Goal: Book appointment/travel/reservation

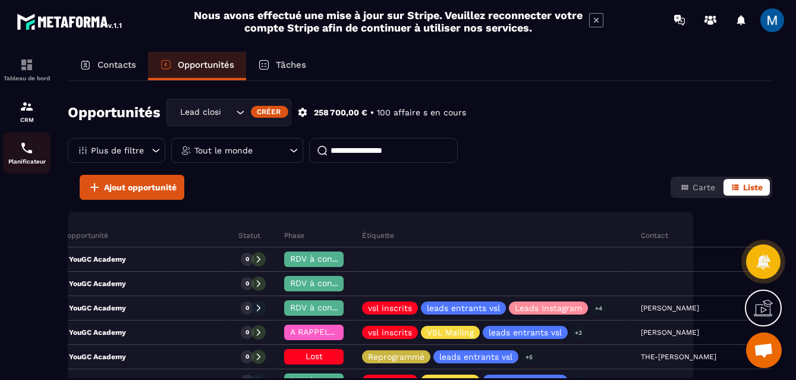
click at [28, 157] on div "Planificateur" at bounding box center [27, 153] width 48 height 24
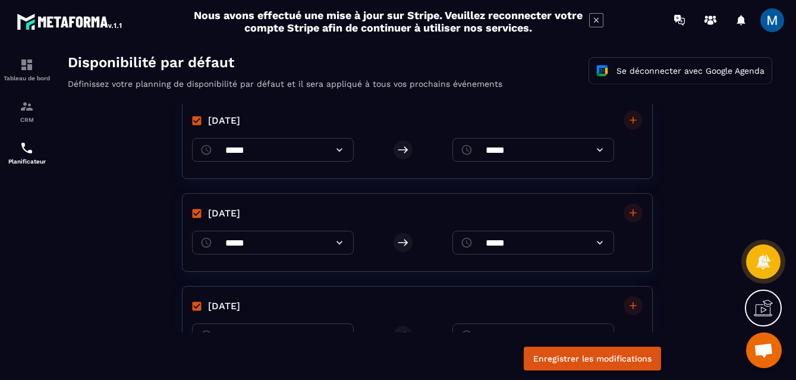
scroll to position [21, 0]
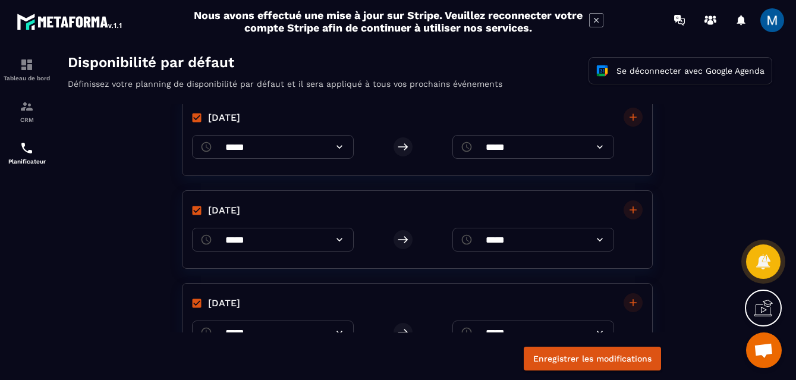
click at [345, 241] on icon at bounding box center [339, 240] width 12 height 12
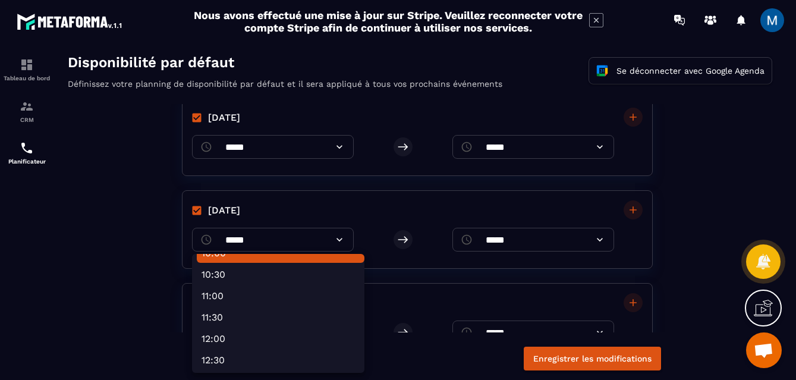
scroll to position [423, 0]
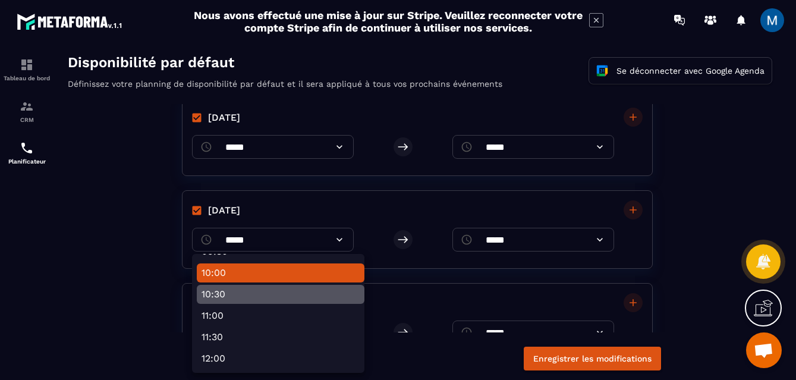
click at [306, 291] on li "10:30" at bounding box center [281, 294] width 168 height 19
type input "*****"
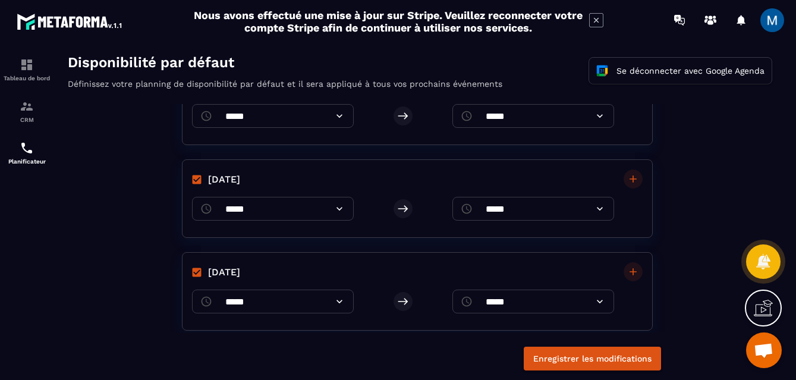
scroll to position [251, 0]
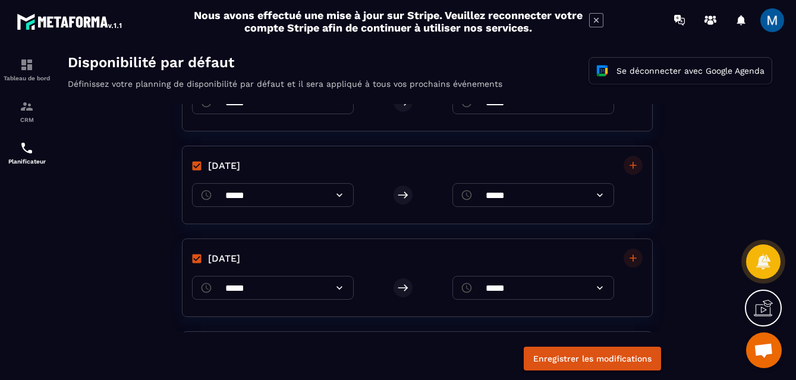
click at [342, 195] on icon at bounding box center [339, 195] width 6 height 4
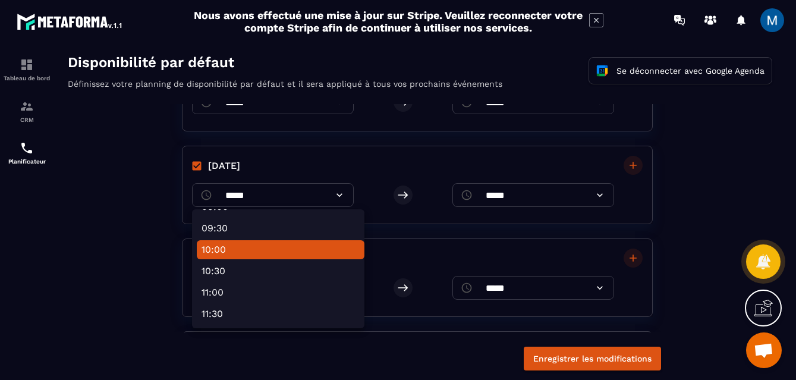
scroll to position [411, 0]
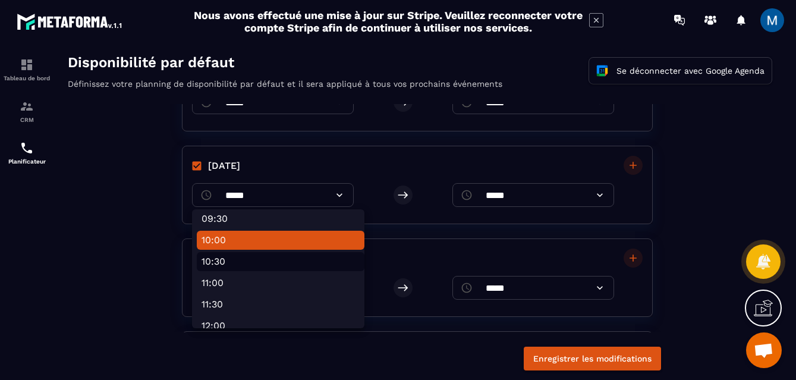
click at [280, 258] on li "10:30" at bounding box center [281, 261] width 168 height 19
type input "*****"
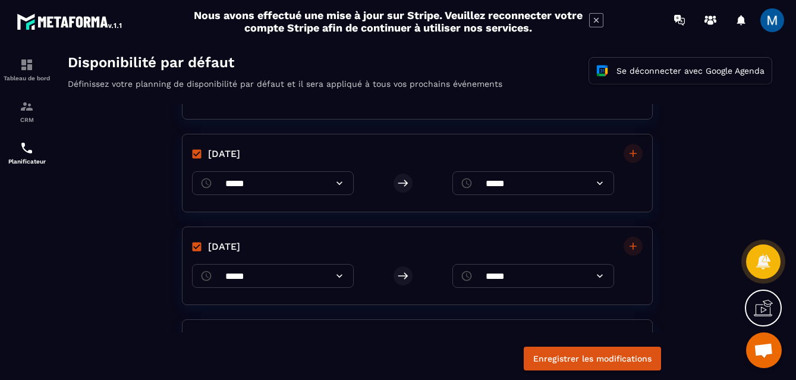
scroll to position [397, 0]
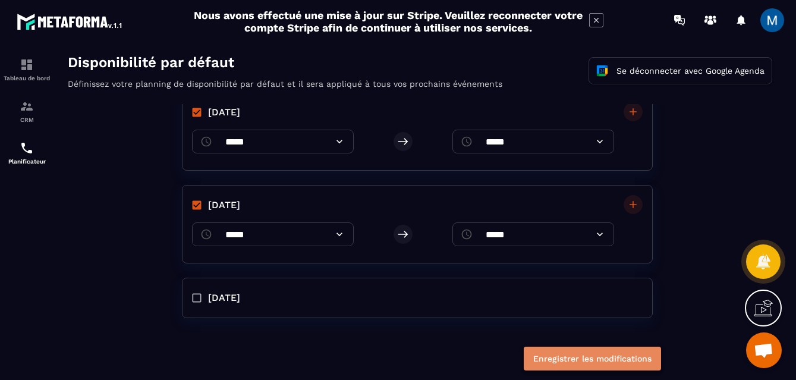
click at [590, 363] on button "Enregistrer les modifications" at bounding box center [591, 358] width 137 height 24
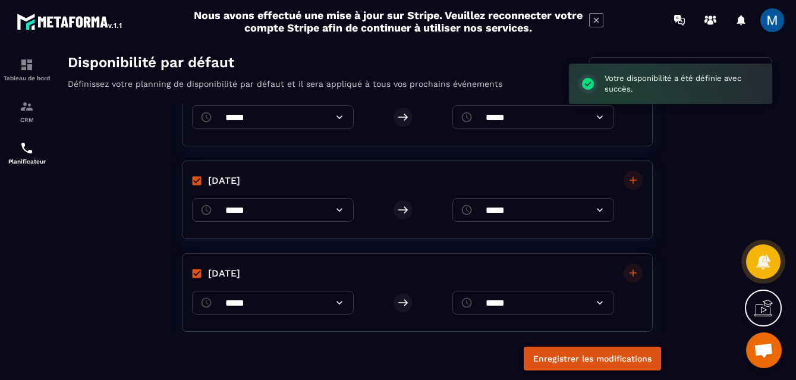
scroll to position [0, 0]
